Goal: Check status: Check status

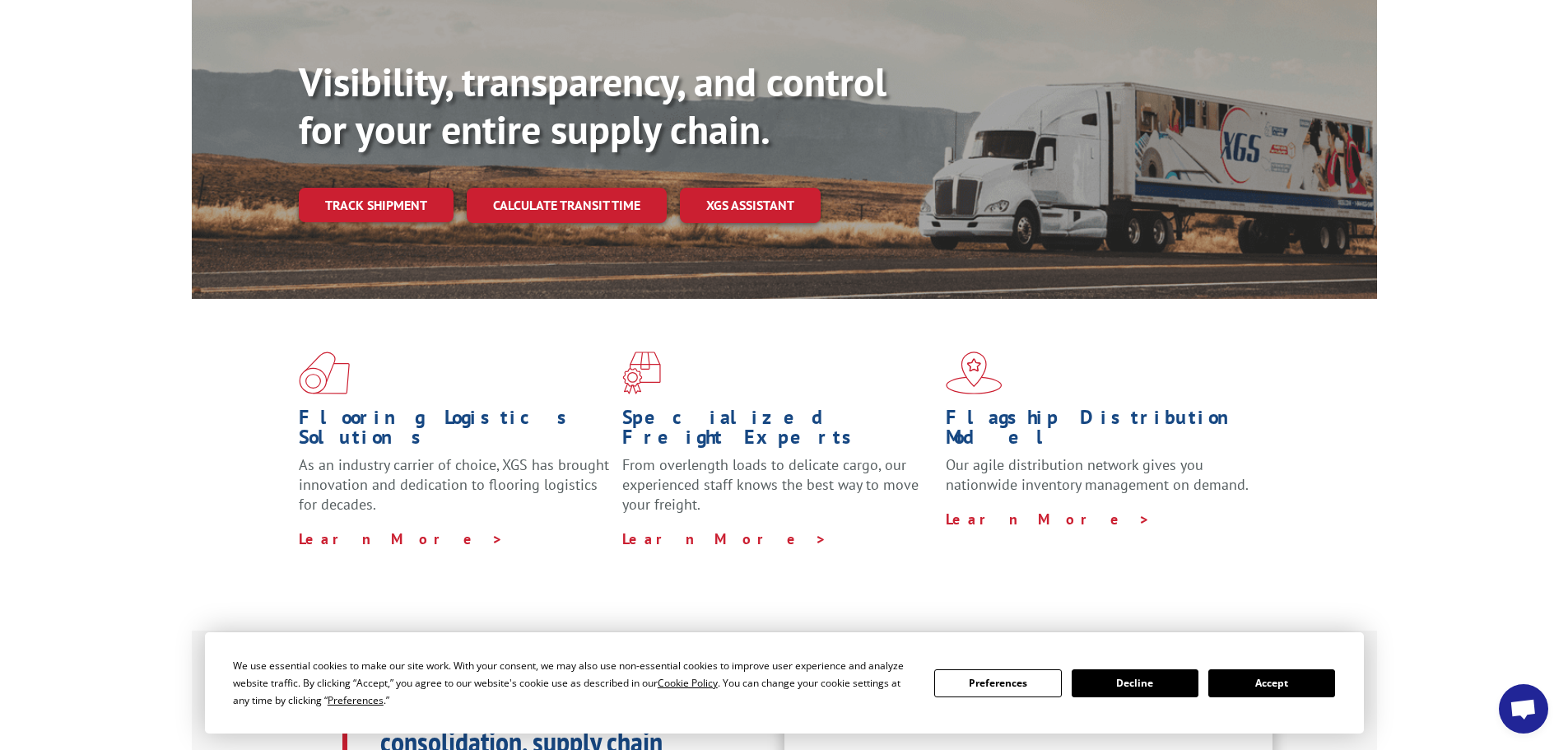
scroll to position [165, 0]
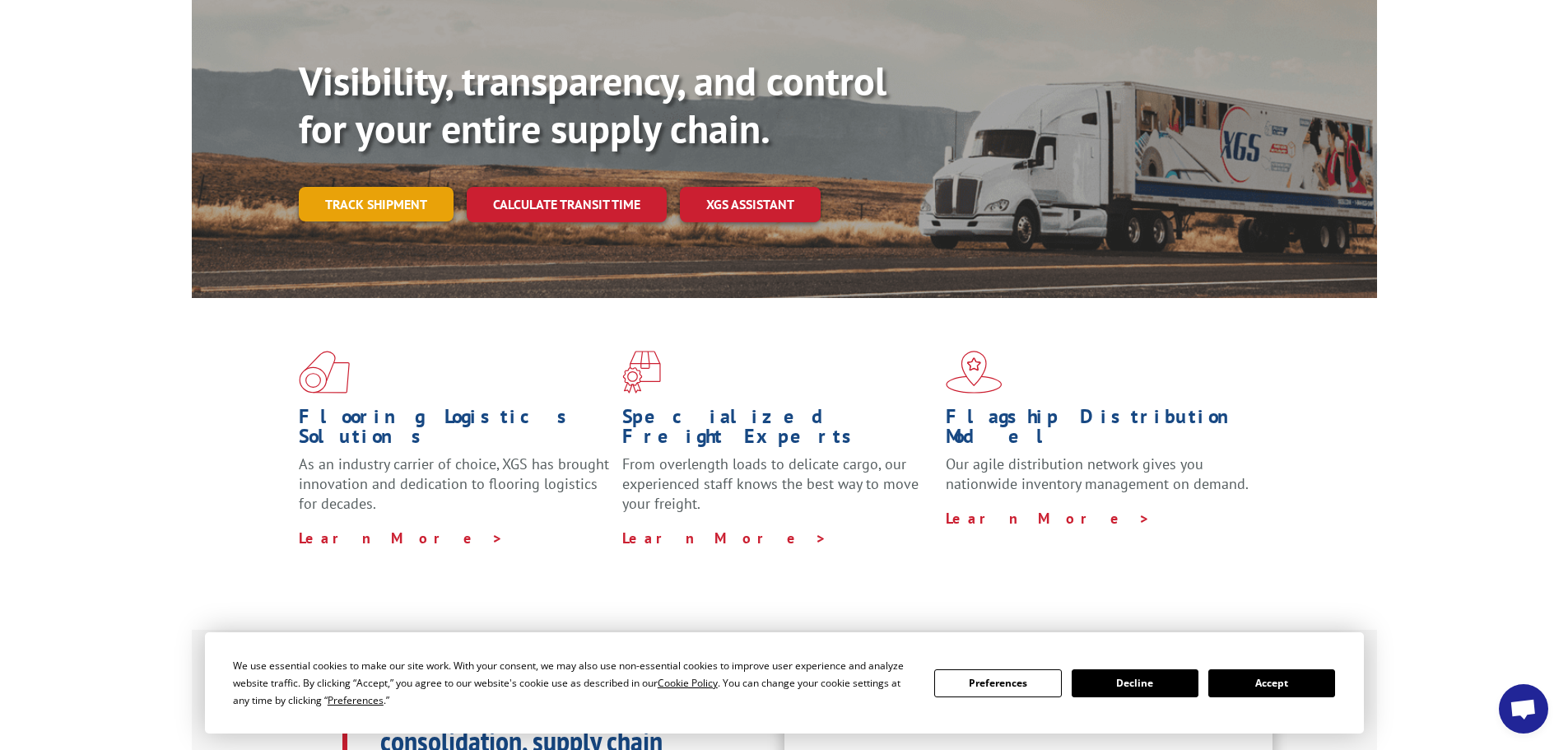
click at [426, 187] on link "Track shipment" at bounding box center [376, 204] width 155 height 34
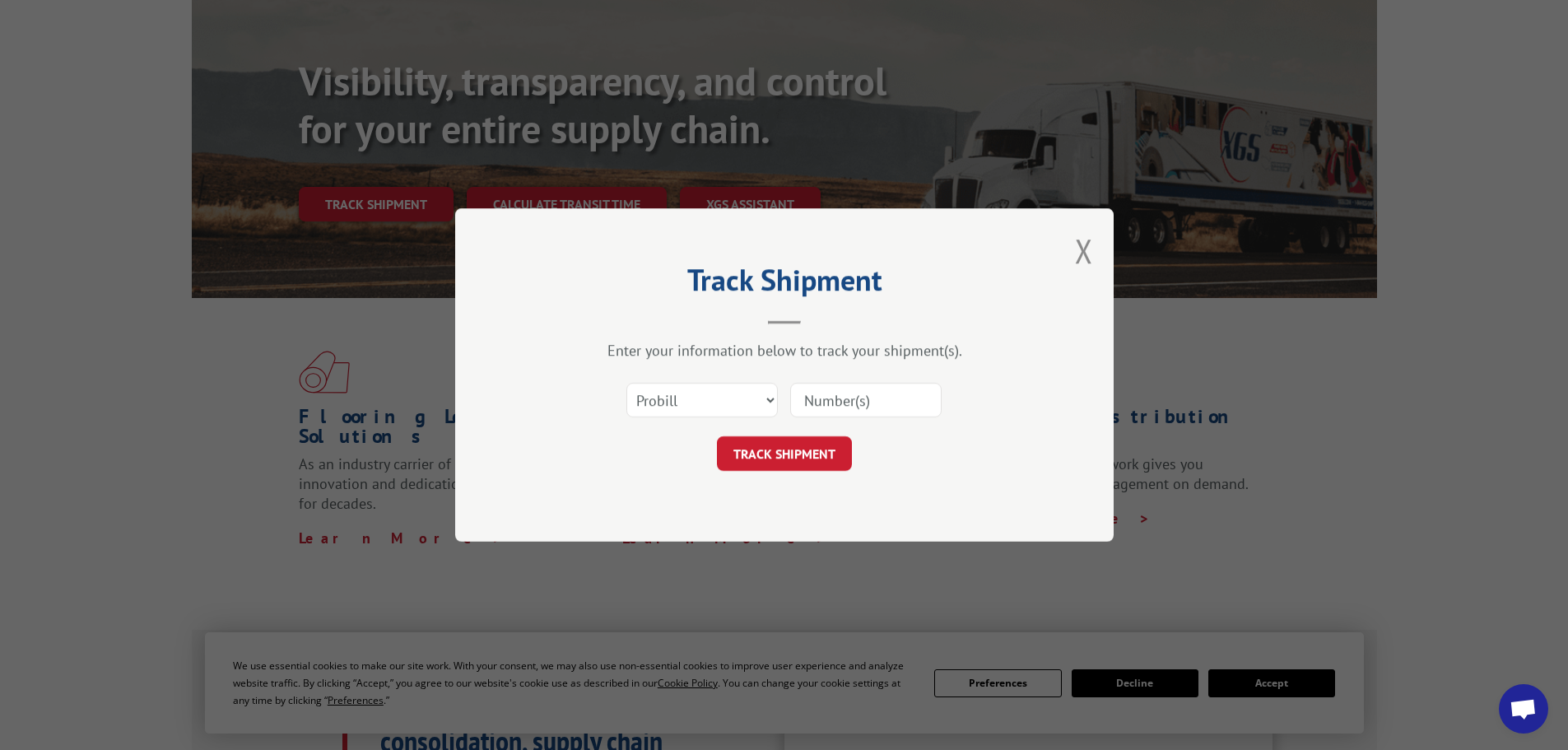
click at [870, 402] on input at bounding box center [865, 399] width 151 height 34
paste input "12986132"
type input "12986132"
drag, startPoint x: 830, startPoint y: 448, endPoint x: 834, endPoint y: 441, distance: 8.1
click at [830, 448] on button "TRACK SHIPMENT" at bounding box center [784, 453] width 135 height 34
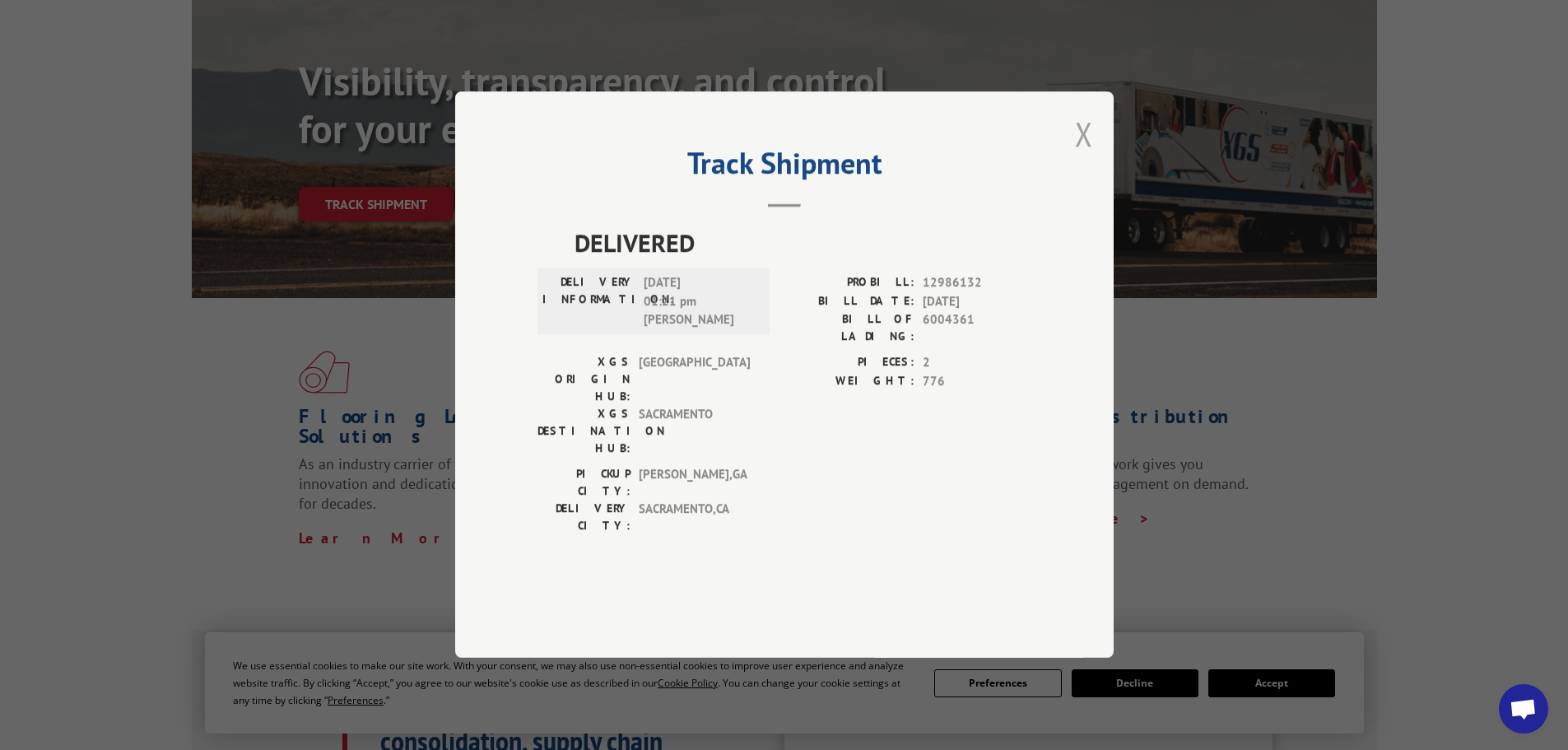
click at [1084, 155] on button "Close modal" at bounding box center [1084, 134] width 18 height 43
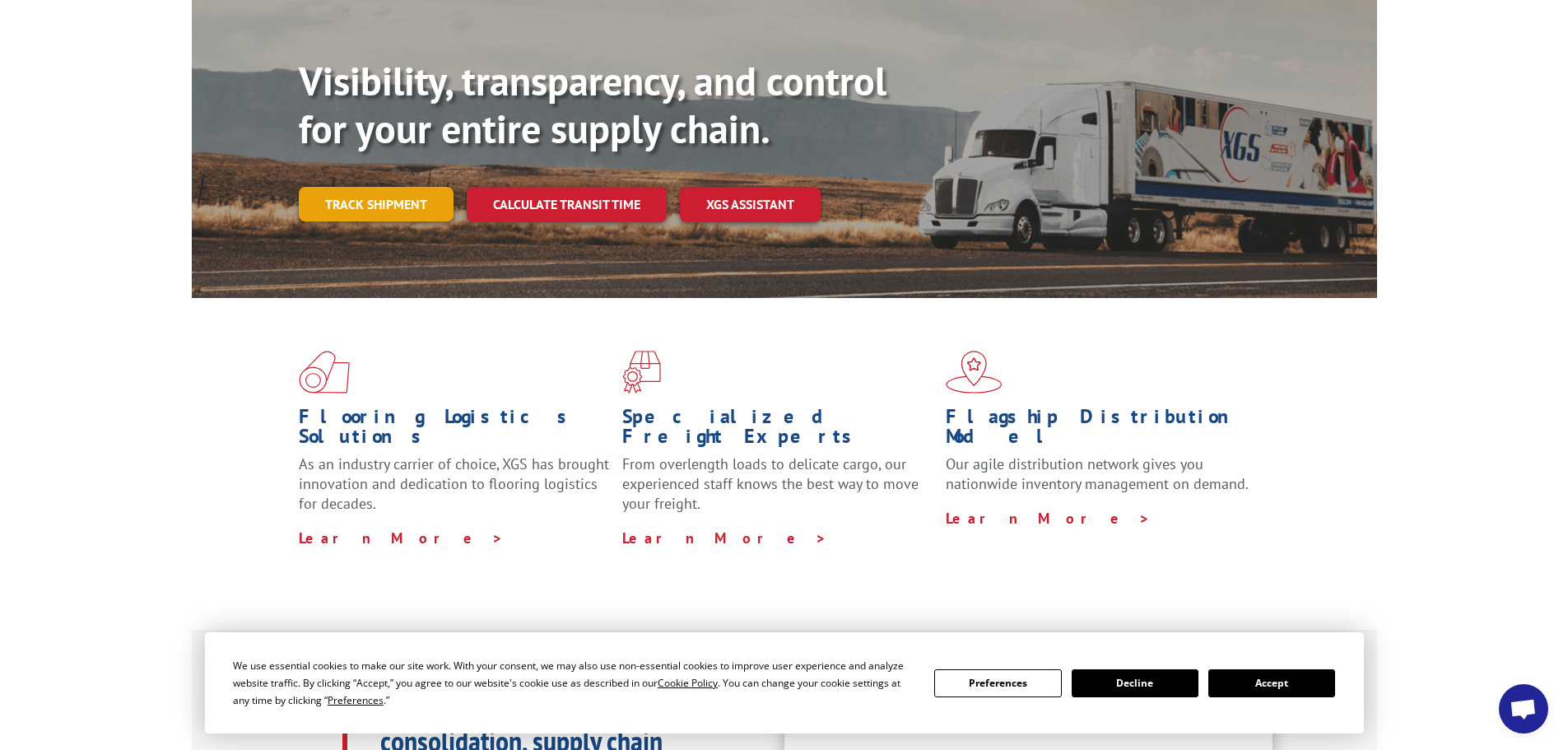
click at [414, 187] on link "Track shipment" at bounding box center [376, 204] width 155 height 34
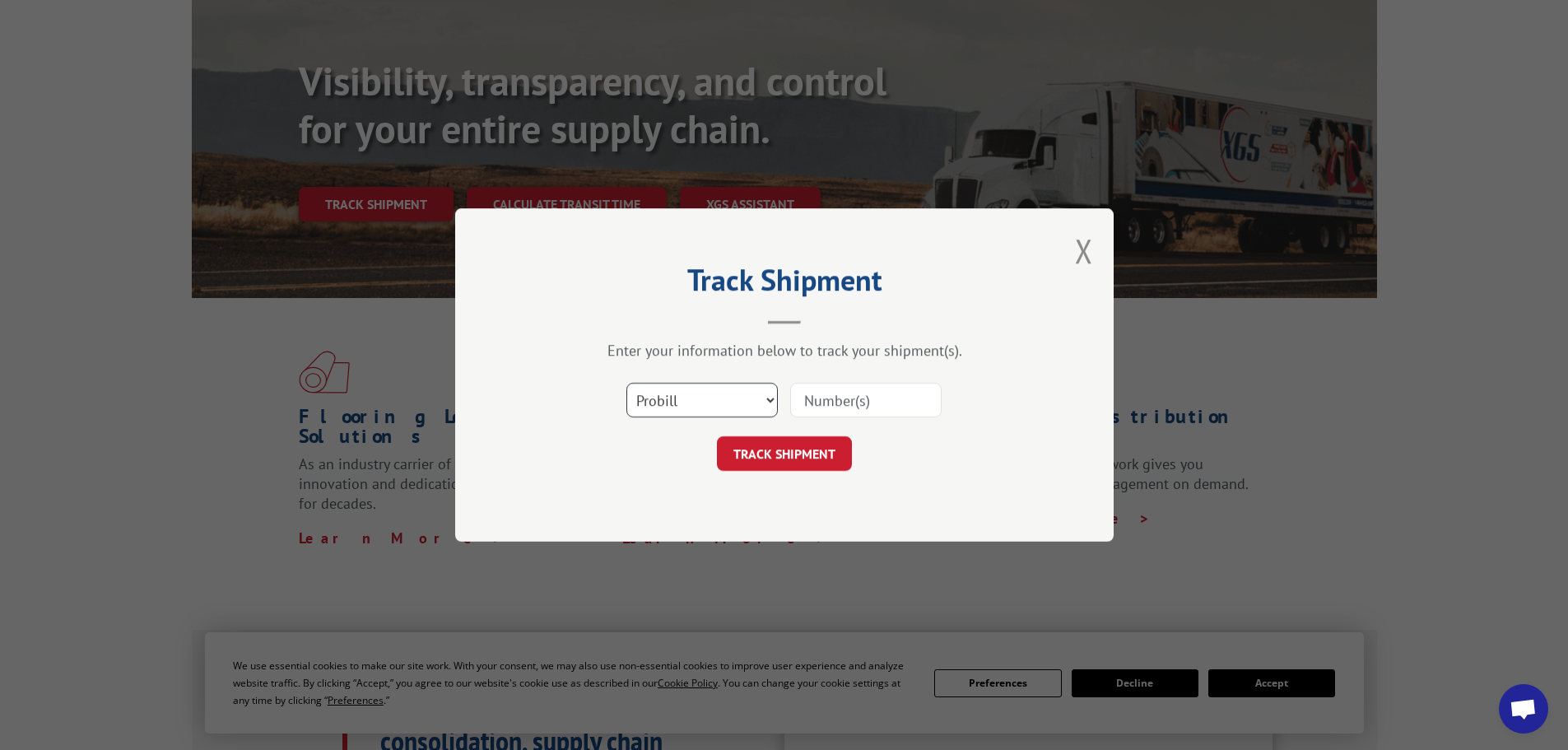
click at [657, 393] on select "Select category... Probill BOL PO" at bounding box center [702, 399] width 151 height 34
click at [887, 392] on input at bounding box center [865, 399] width 151 height 34
drag, startPoint x: 887, startPoint y: 392, endPoint x: 757, endPoint y: 397, distance: 130.1
click at [757, 397] on select "Select category... Probill BOL PO" at bounding box center [702, 399] width 151 height 34
click at [890, 405] on input at bounding box center [865, 399] width 151 height 34
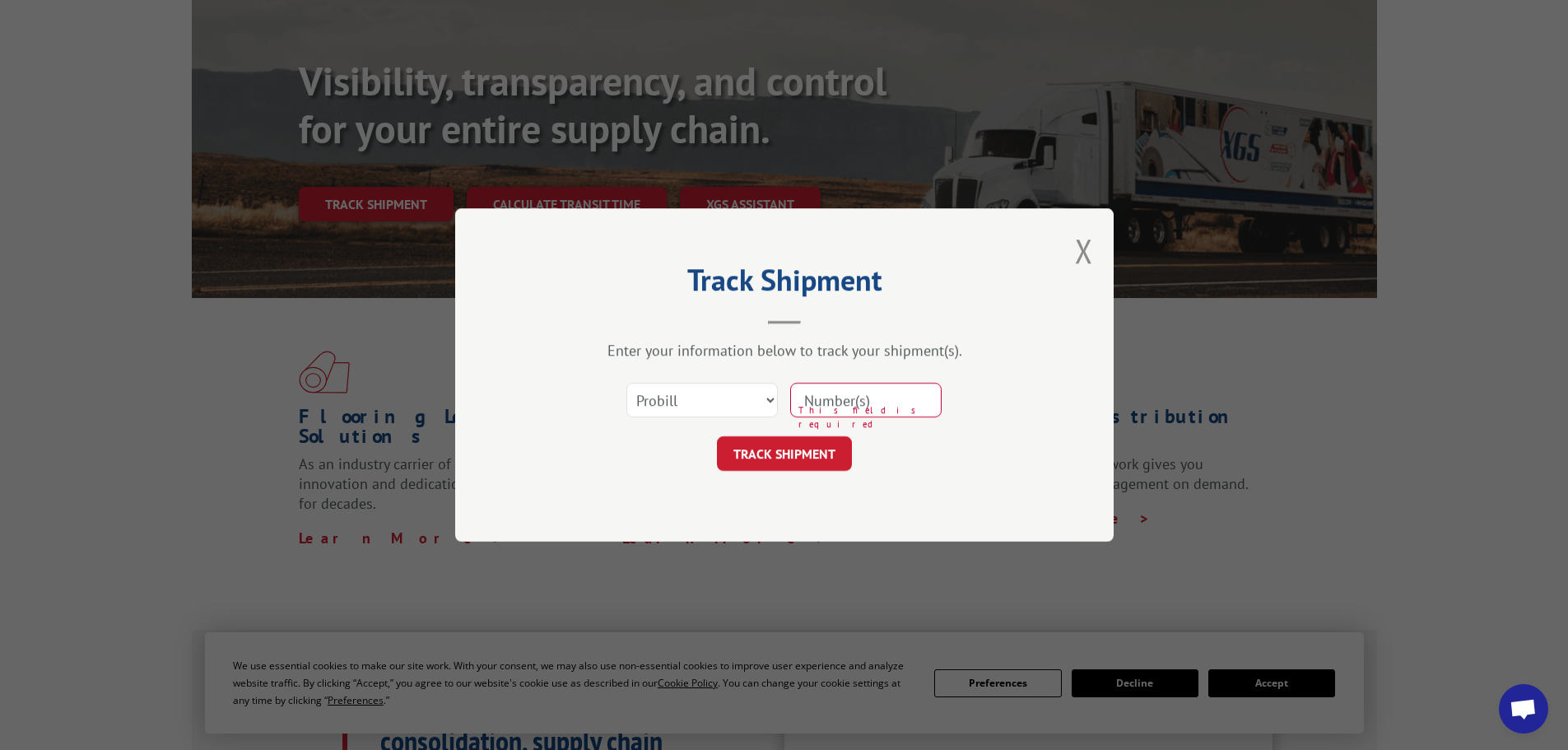
paste input "9153945"
type input "9153945"
click at [835, 442] on button "TRACK SHIPMENT" at bounding box center [784, 453] width 135 height 34
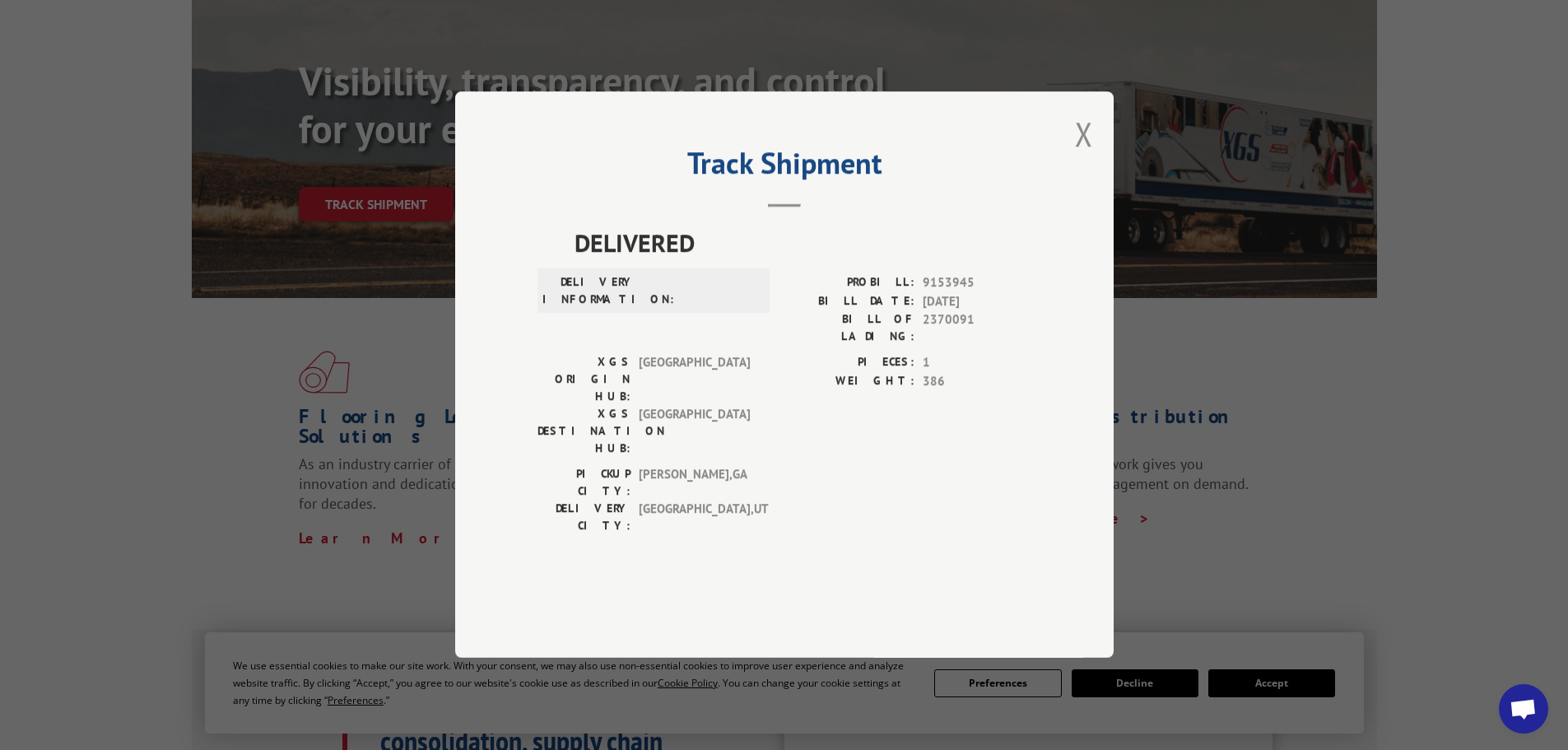
drag, startPoint x: 1090, startPoint y: 170, endPoint x: 1028, endPoint y: 171, distance: 62.0
click at [1090, 155] on button "Close modal" at bounding box center [1084, 134] width 18 height 43
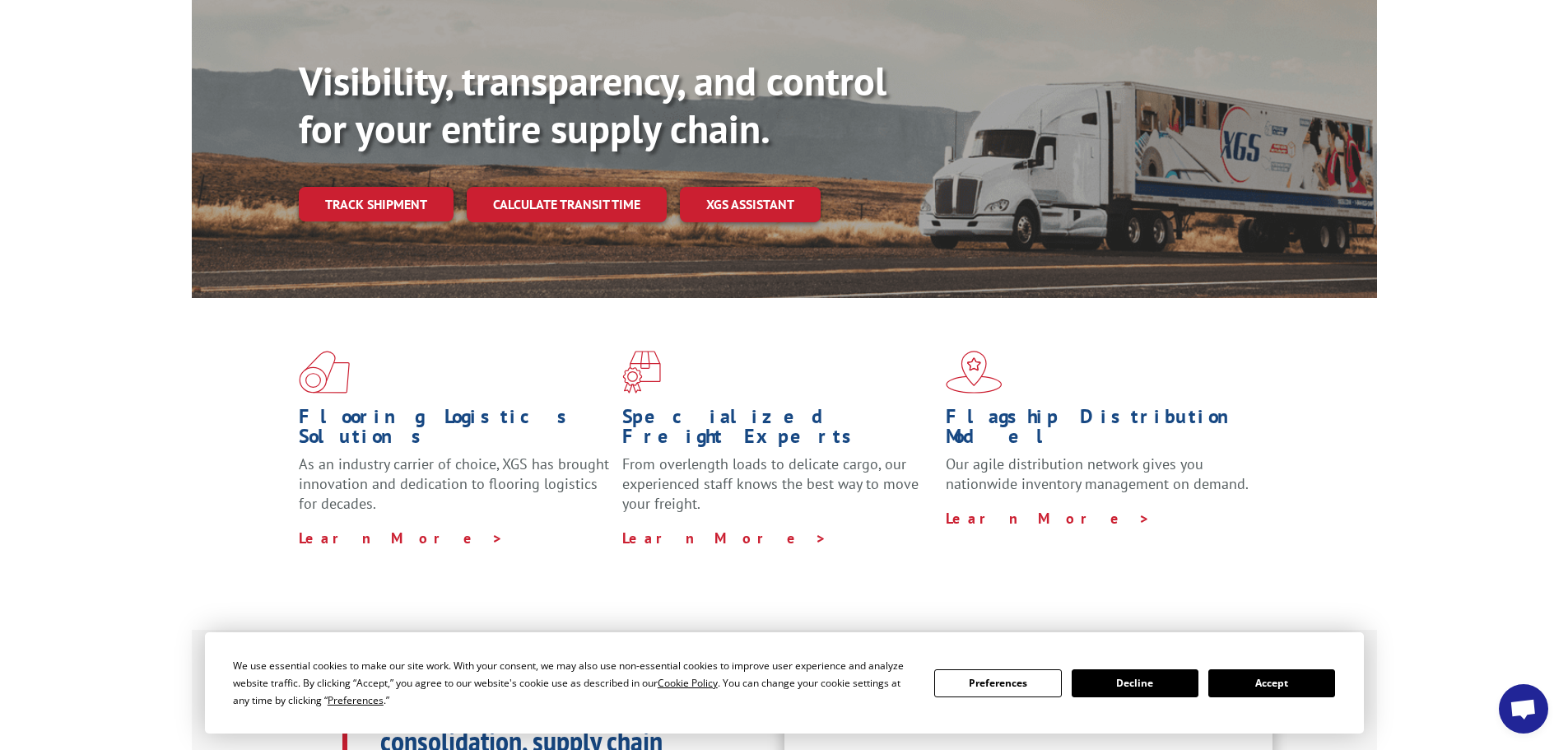
click at [347, 187] on link "Track shipment" at bounding box center [376, 204] width 155 height 34
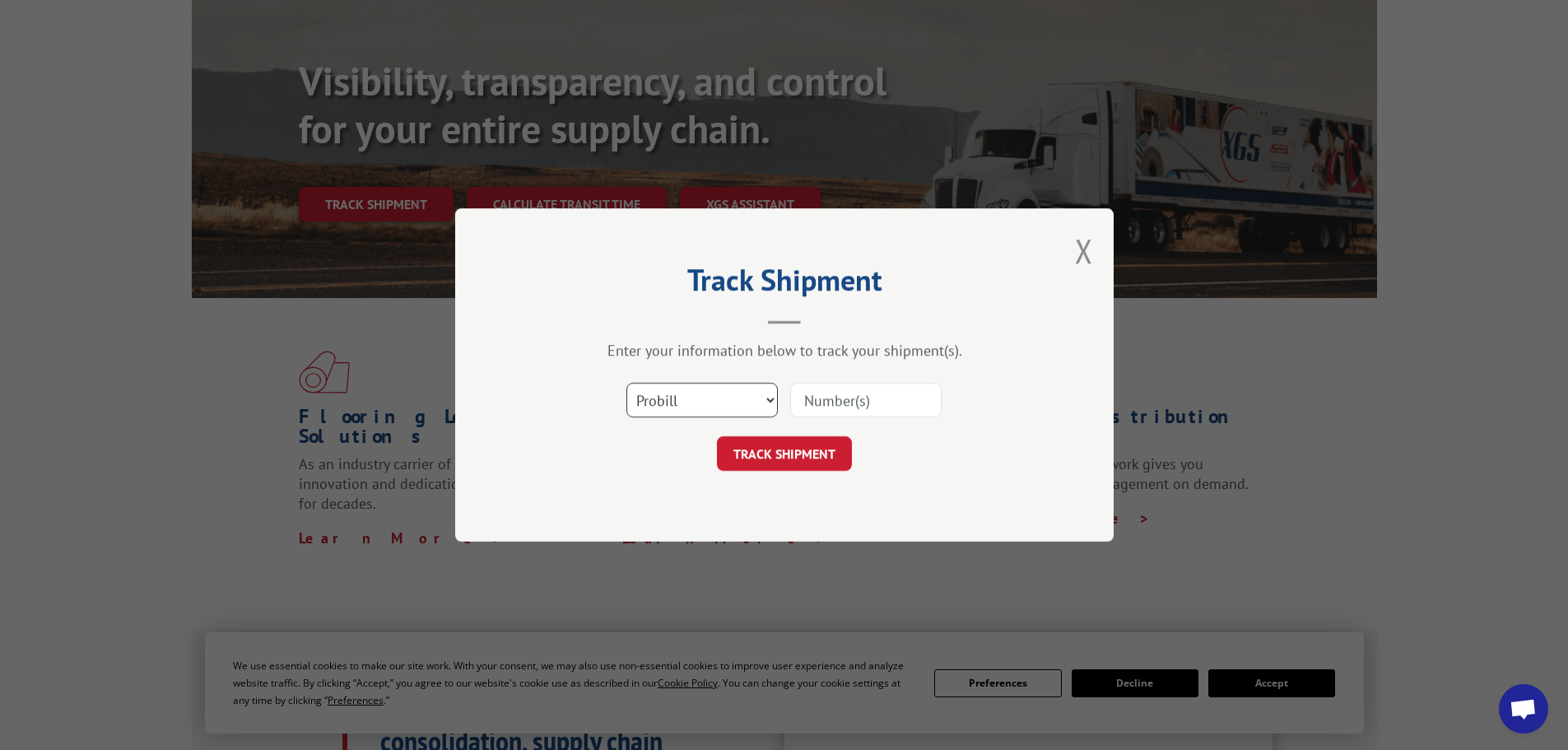
click at [768, 394] on select "Select category... Probill BOL PO" at bounding box center [702, 399] width 151 height 34
click at [627, 383] on select "Select category... Probill BOL PO" at bounding box center [702, 399] width 151 height 34
click at [756, 400] on select "Select category... Probill BOL PO" at bounding box center [702, 399] width 151 height 34
select select "po"
click at [627, 383] on select "Select category... Probill BOL PO" at bounding box center [702, 399] width 151 height 34
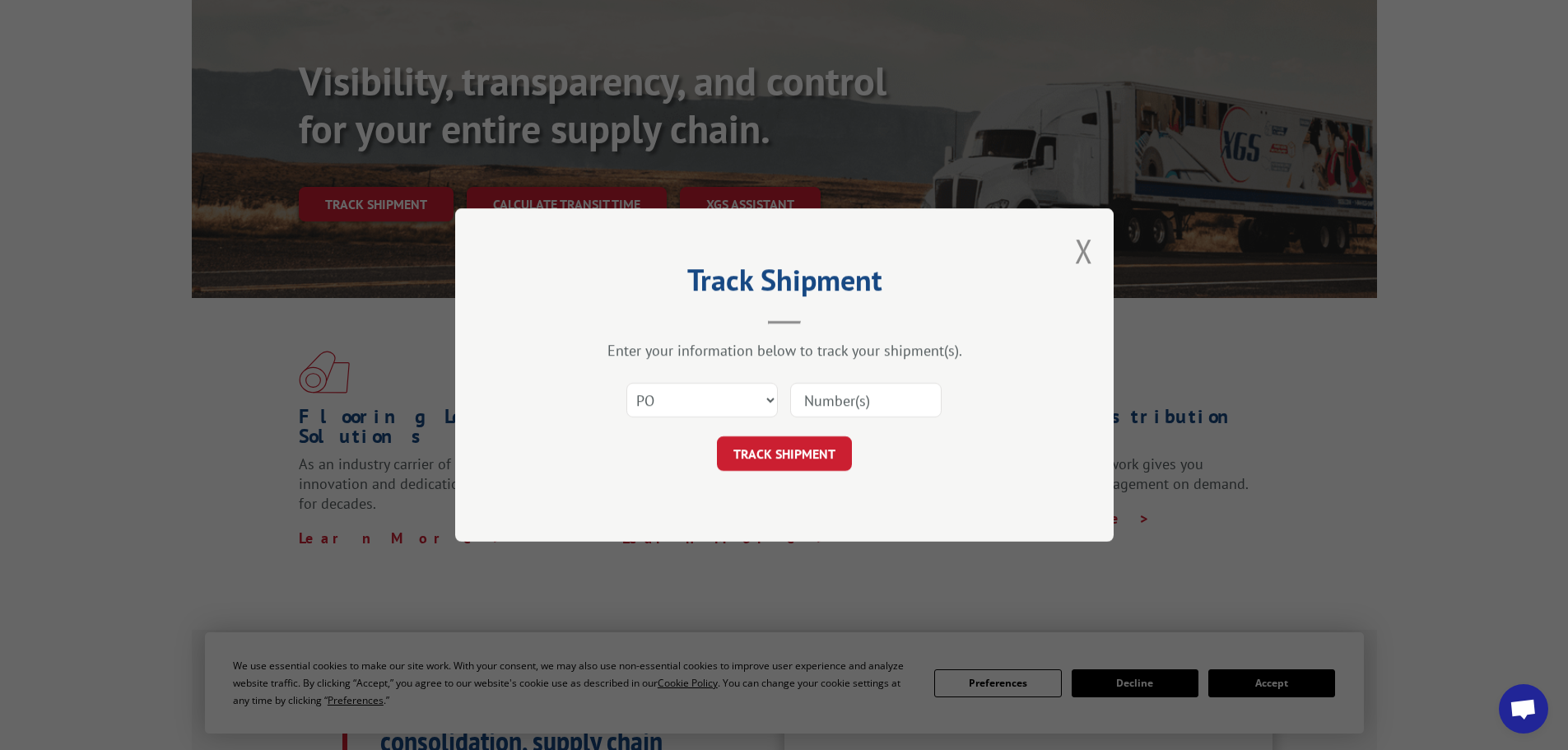
paste input "'02990147"
type input "'02990147"
click at [831, 446] on button "TRACK SHIPMENT" at bounding box center [784, 453] width 135 height 34
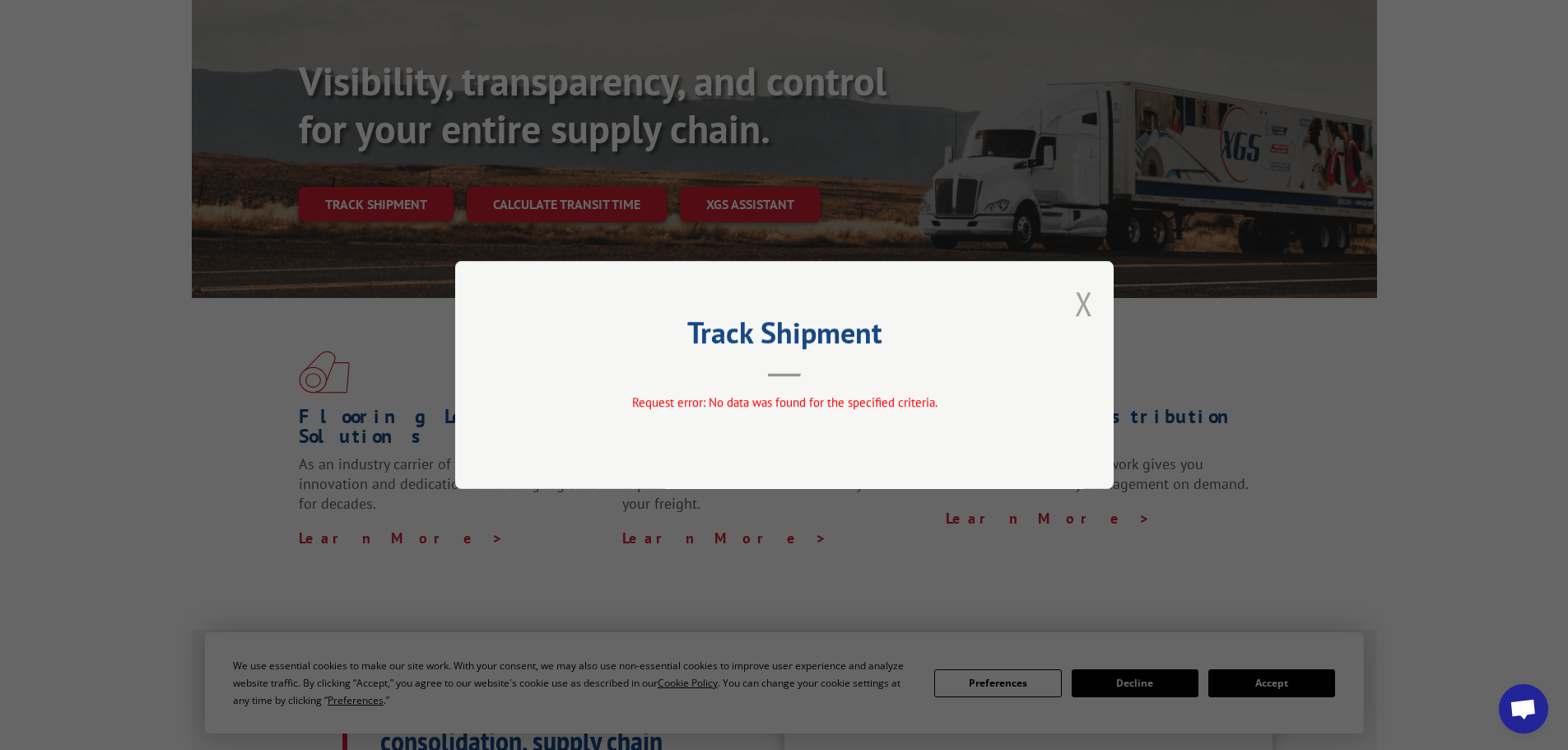
click at [1090, 310] on button "Close modal" at bounding box center [1084, 303] width 18 height 43
